Goal: Task Accomplishment & Management: Manage account settings

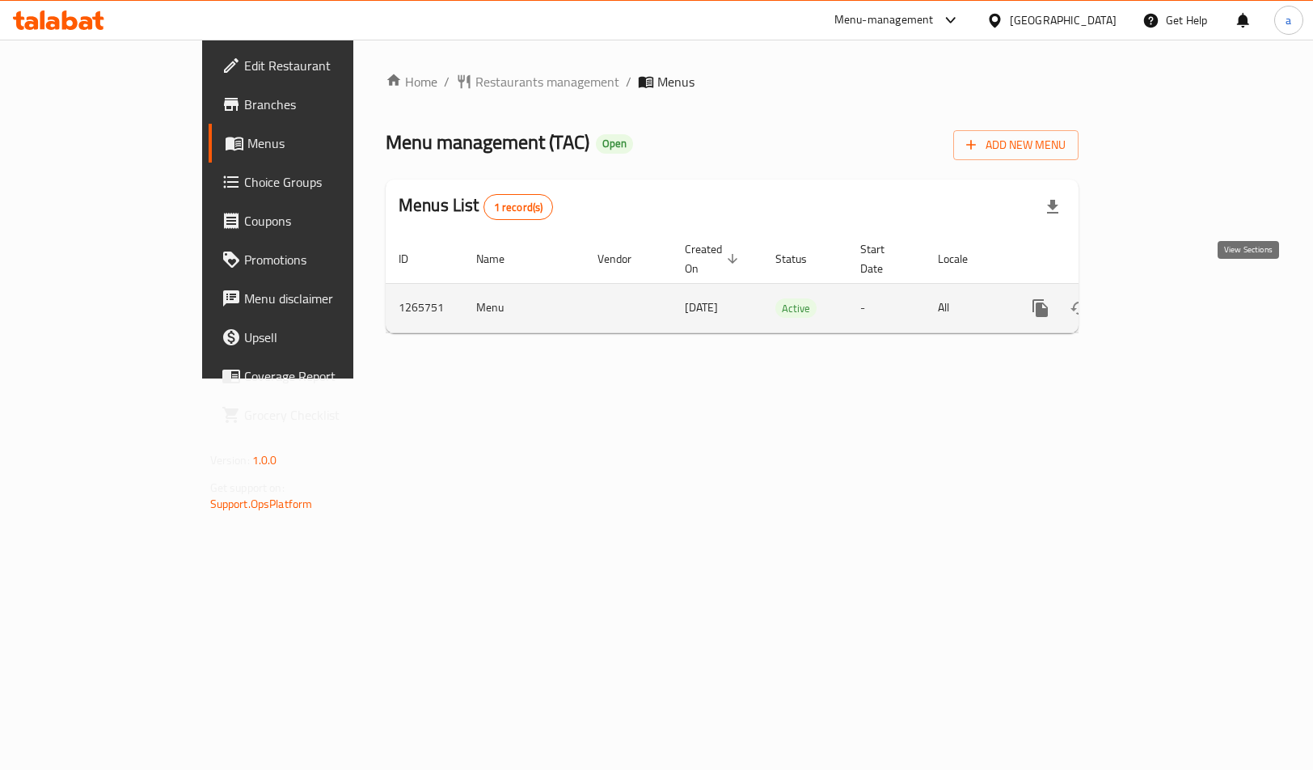
click at [1167, 298] on icon "enhanced table" at bounding box center [1156, 307] width 19 height 19
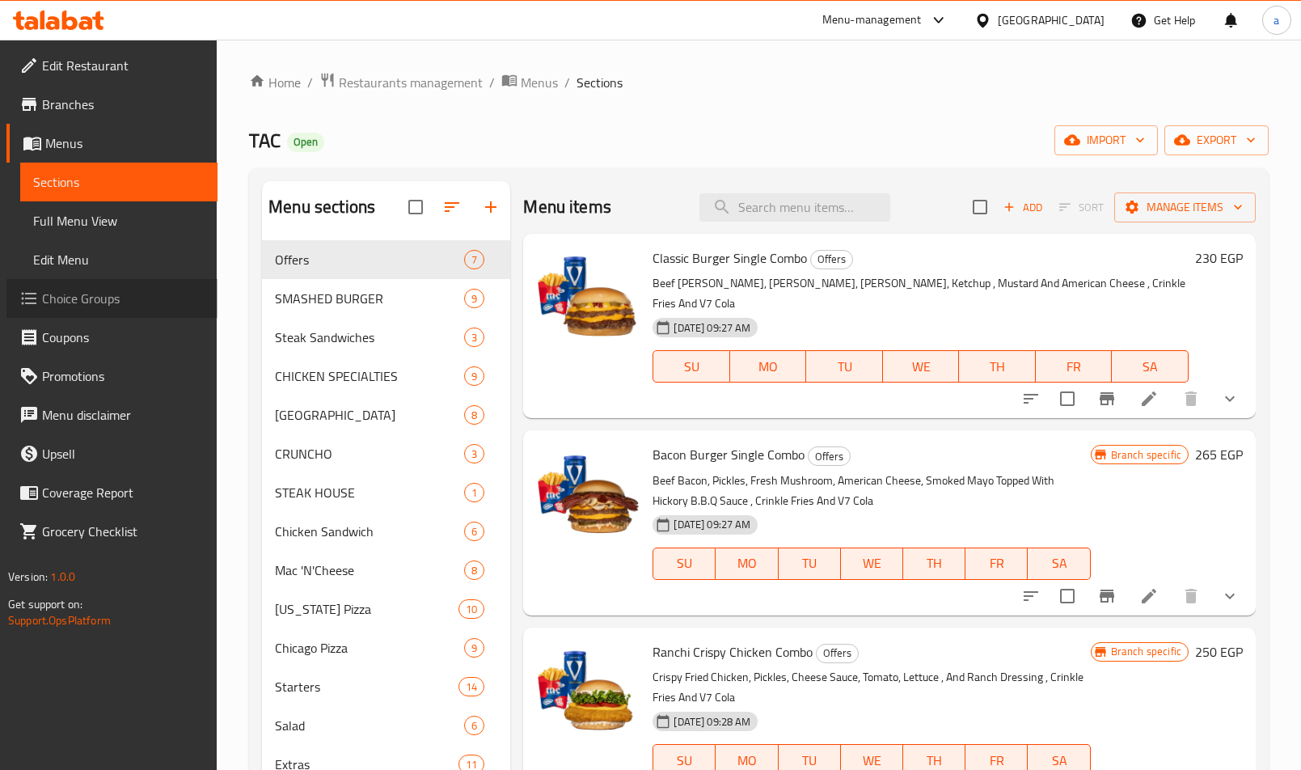
click at [95, 299] on span "Choice Groups" at bounding box center [123, 298] width 163 height 19
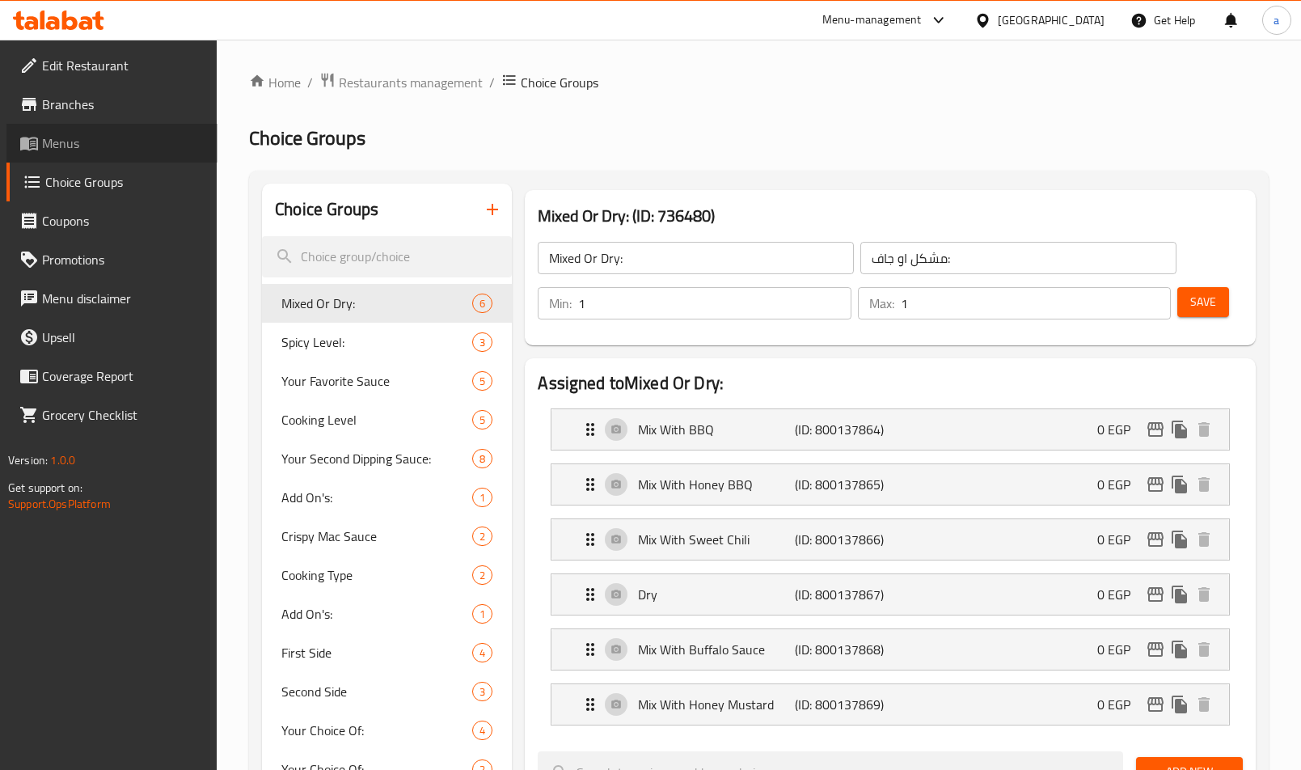
click at [116, 143] on span "Menus" at bounding box center [123, 142] width 163 height 19
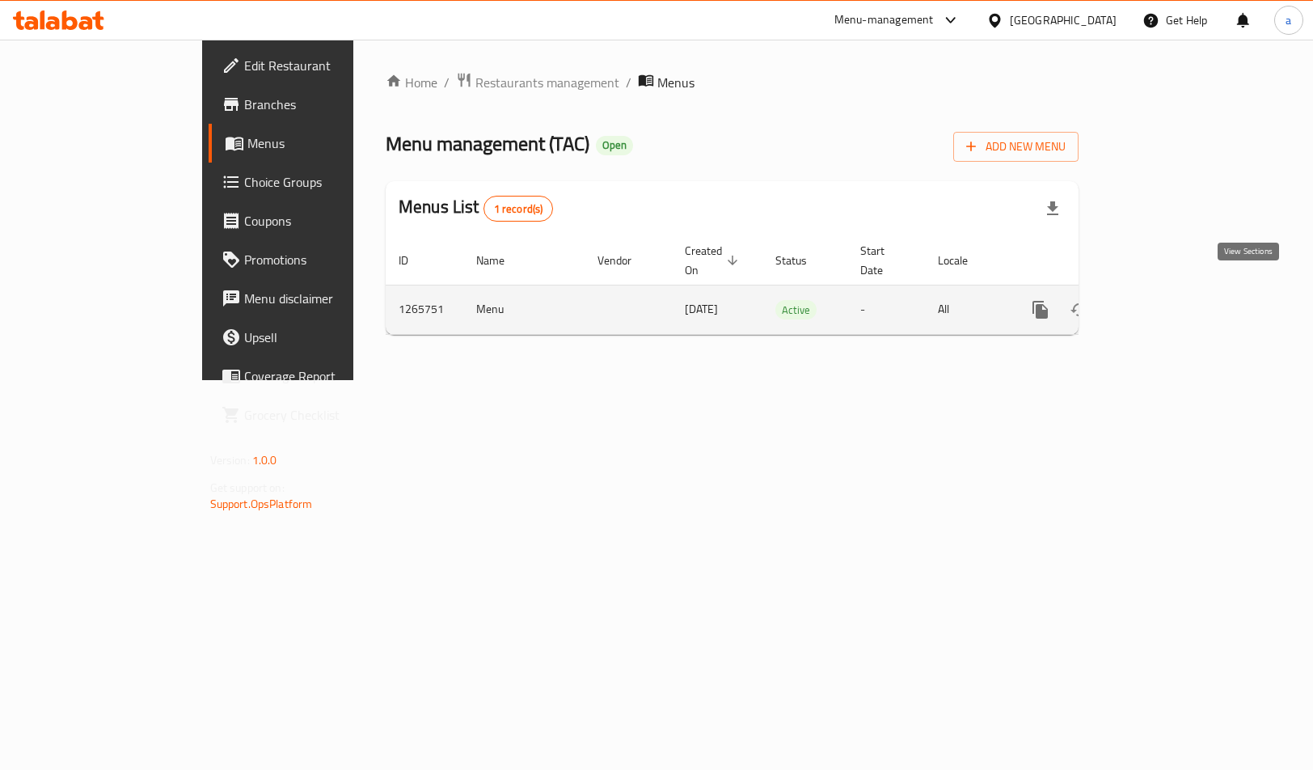
click at [1164, 302] on icon "enhanced table" at bounding box center [1157, 309] width 15 height 15
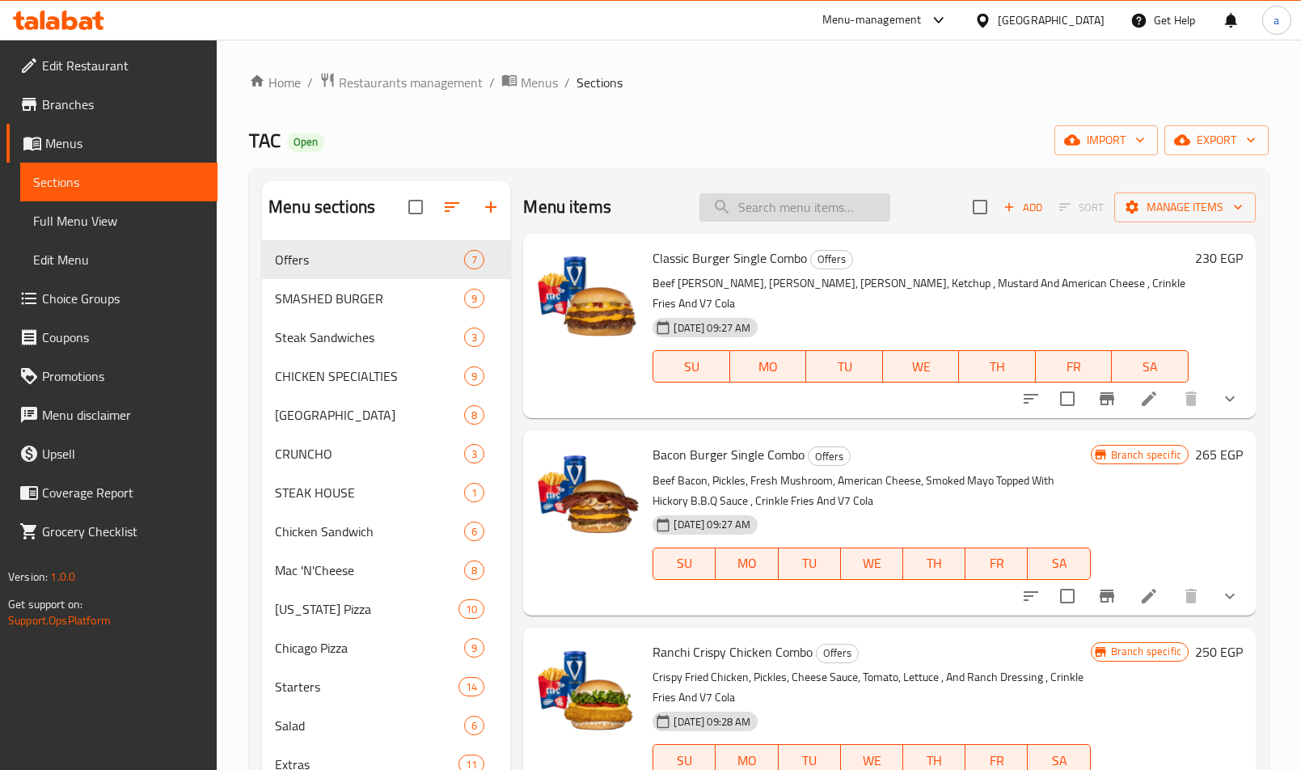
click at [754, 213] on input "search" at bounding box center [794, 207] width 191 height 28
paste input "Classic Burger"
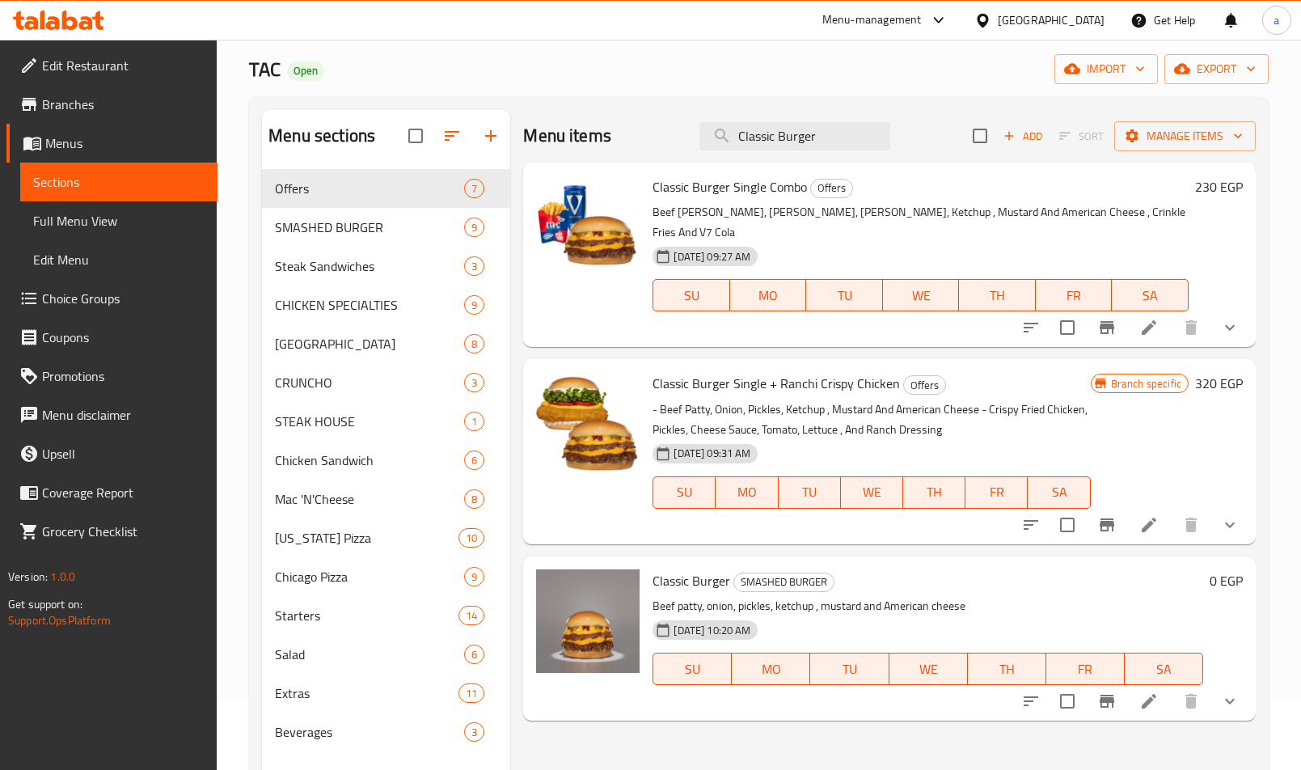
scroll to position [162, 0]
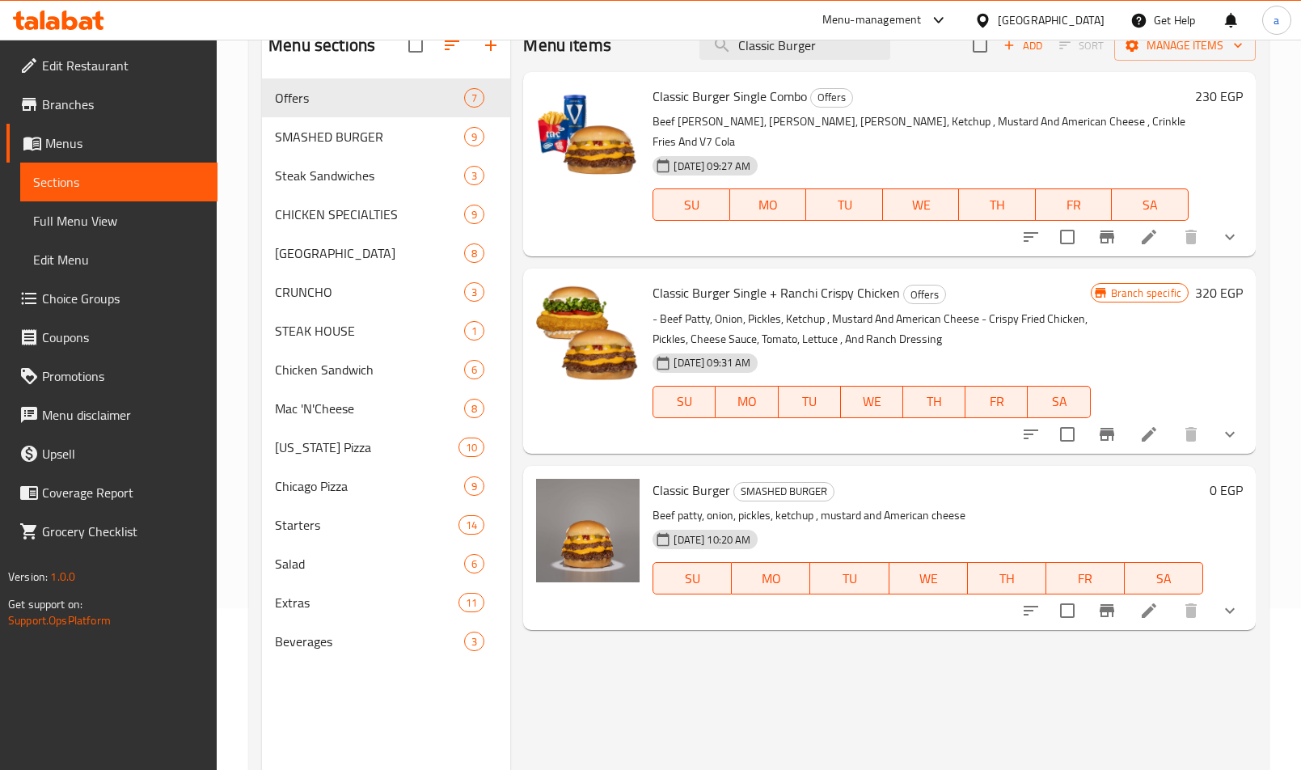
type input "Classic Burger"
click at [1138, 596] on li at bounding box center [1148, 610] width 45 height 29
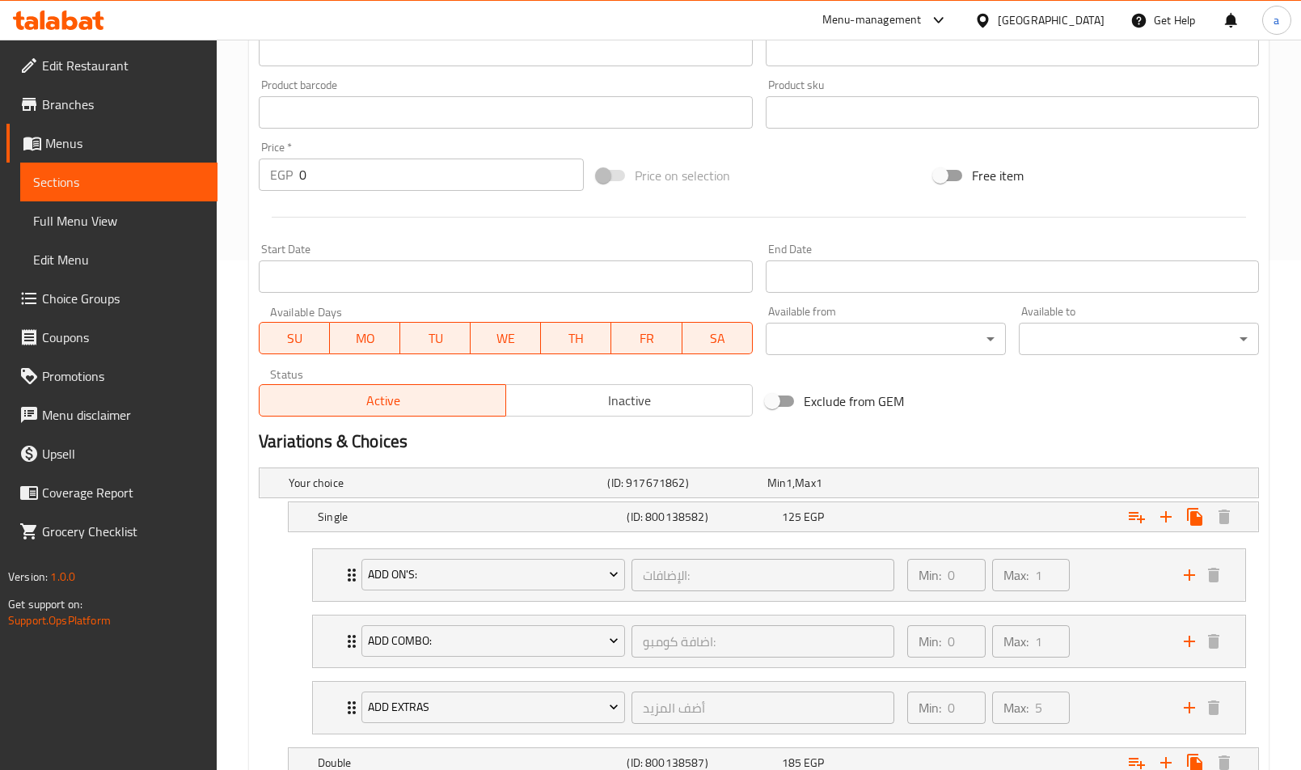
scroll to position [323, 0]
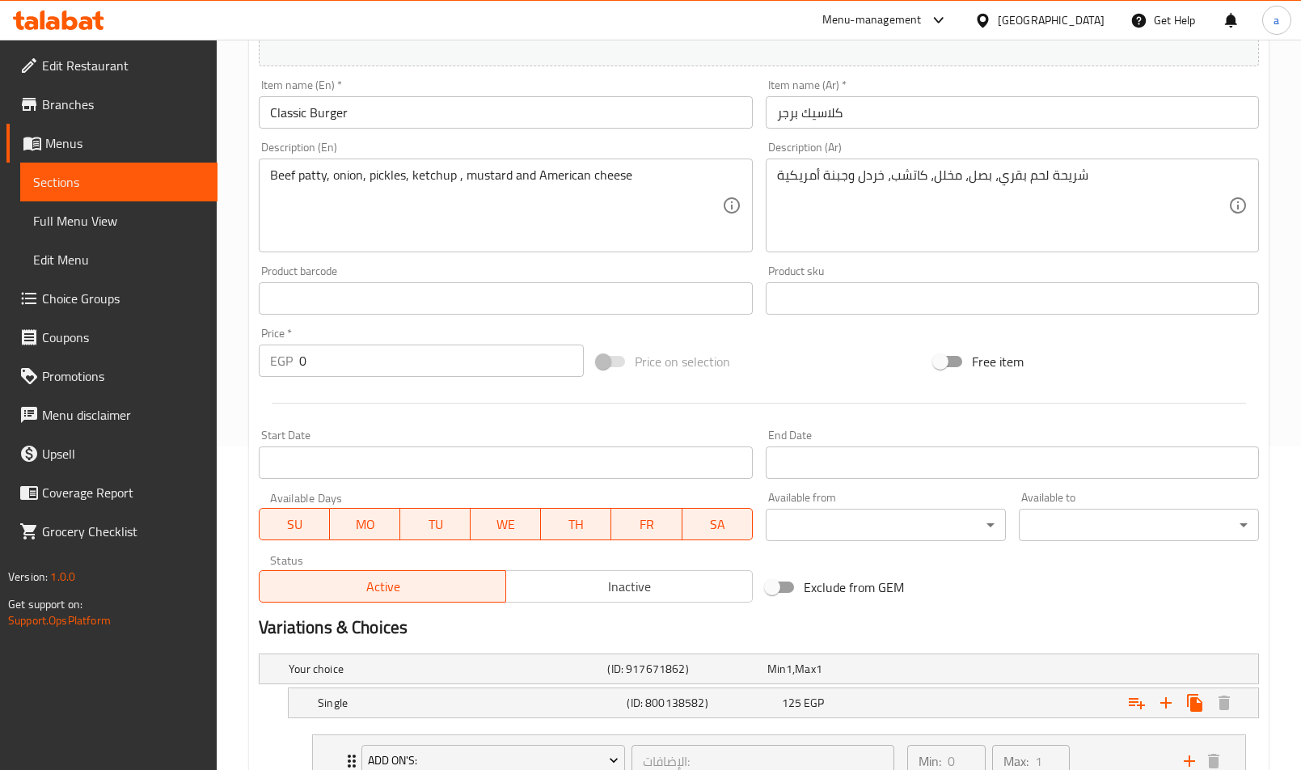
click at [924, 580] on div "Exclude from GEM" at bounding box center [928, 587] width 338 height 44
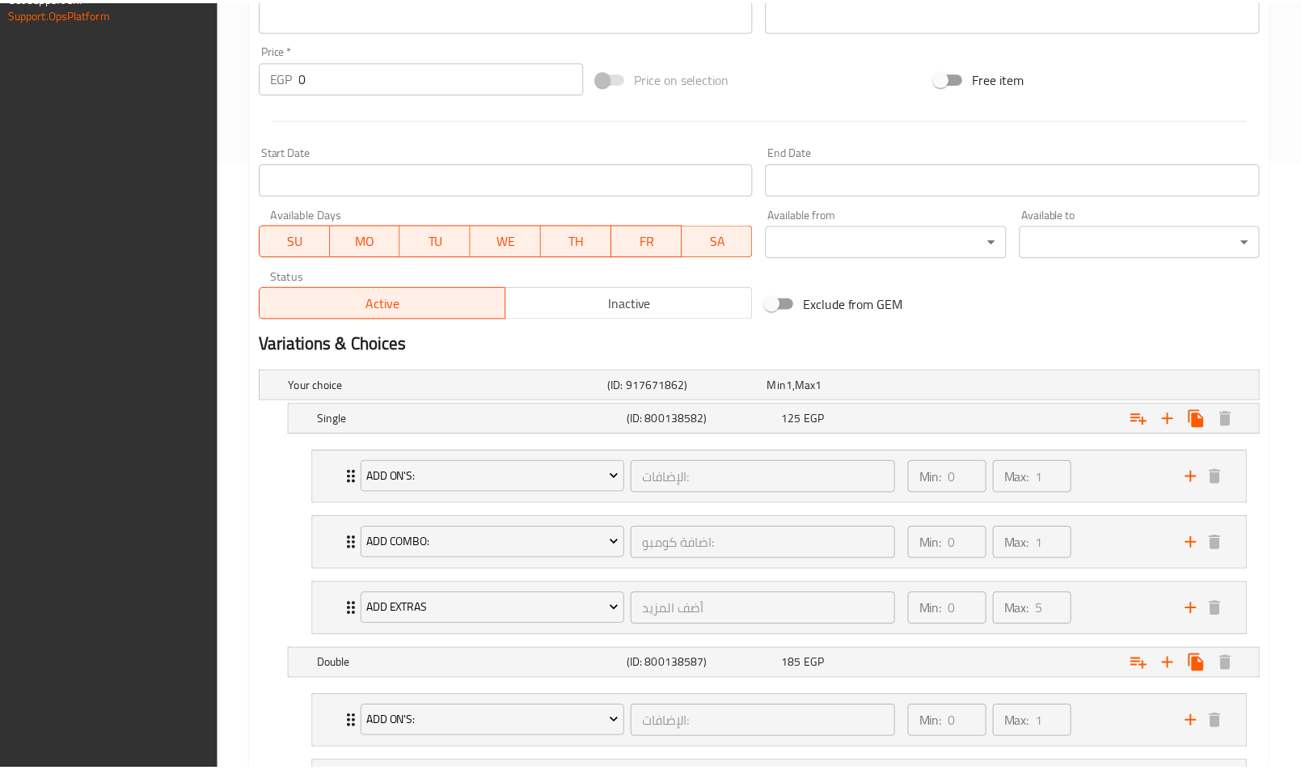
scroll to position [830, 0]
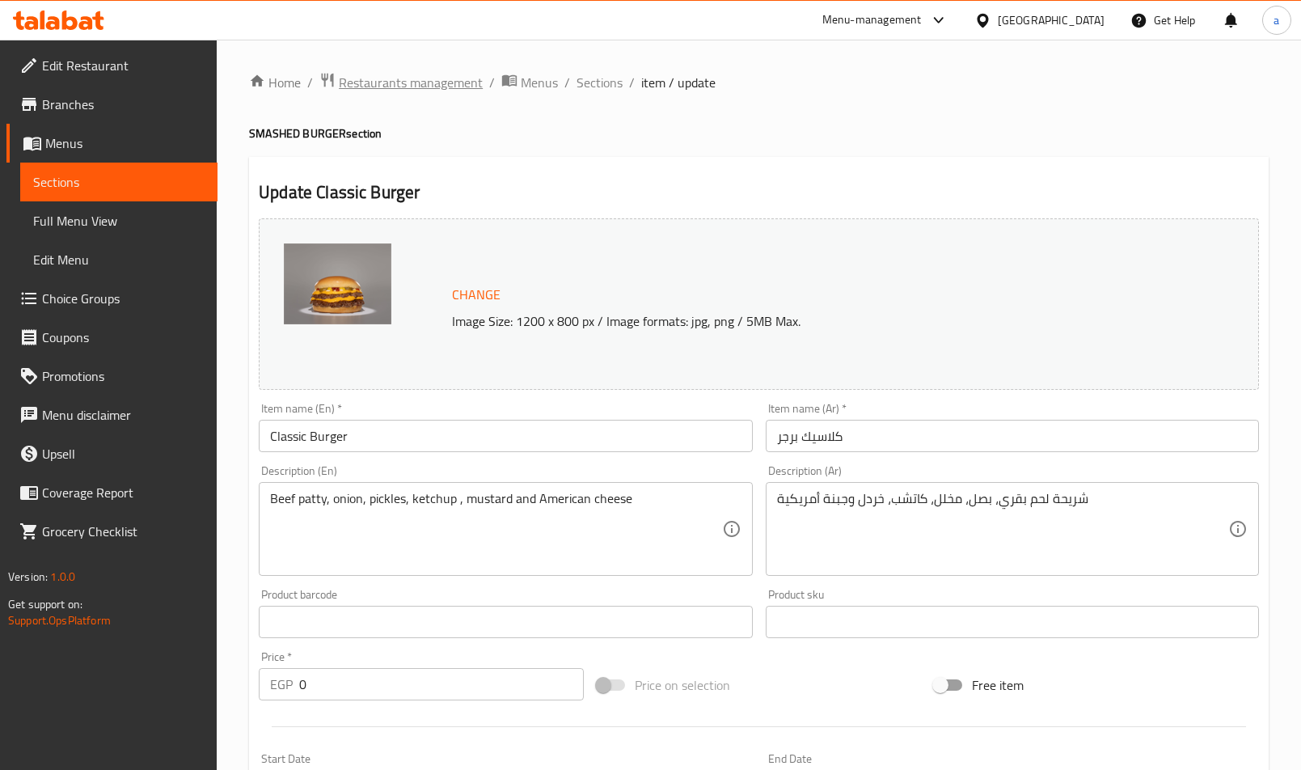
click at [365, 90] on span "Restaurants management" at bounding box center [411, 82] width 144 height 19
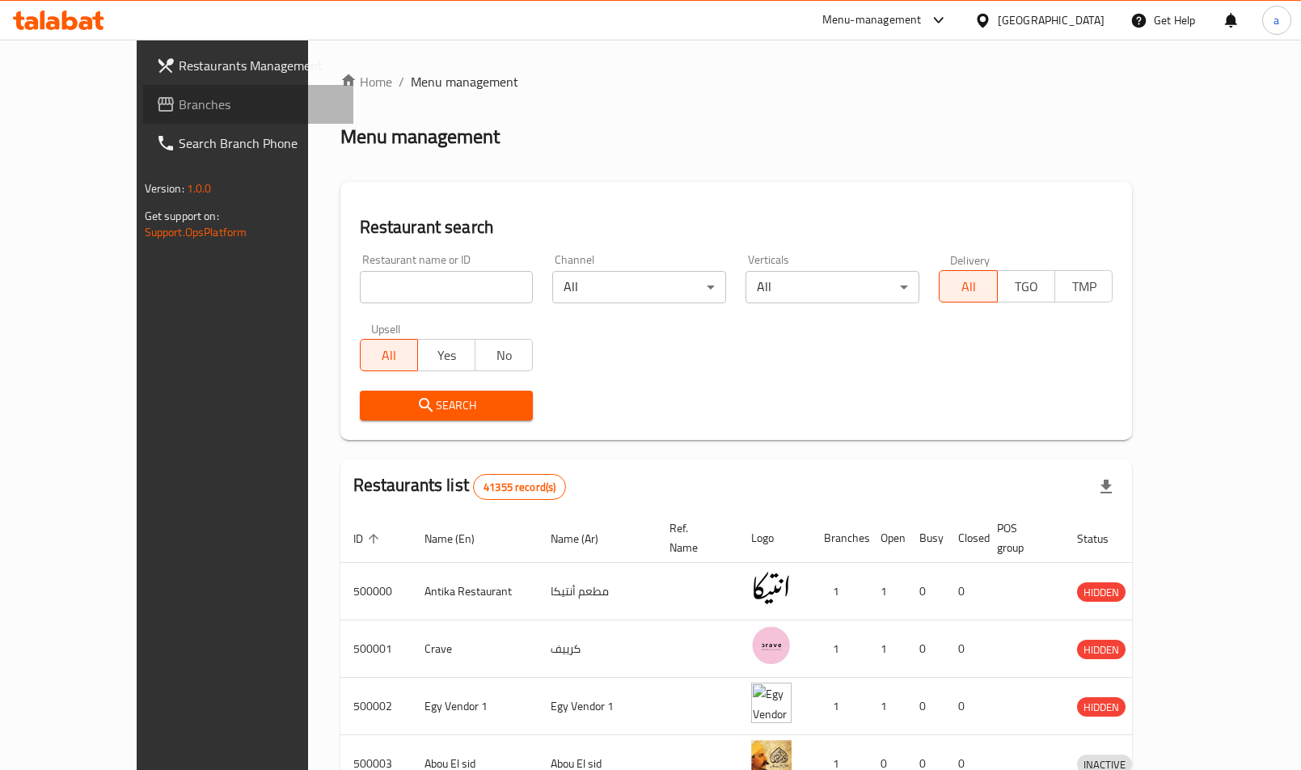
click at [179, 109] on span "Branches" at bounding box center [260, 104] width 163 height 19
